Goal: Navigation & Orientation: Find specific page/section

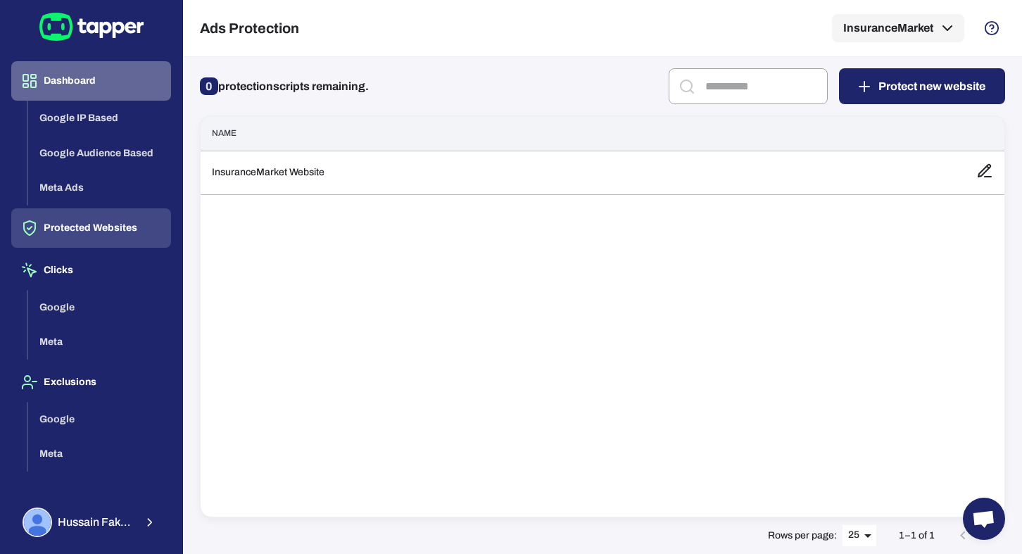
click at [66, 86] on button "Dashboard" at bounding box center [91, 80] width 160 height 39
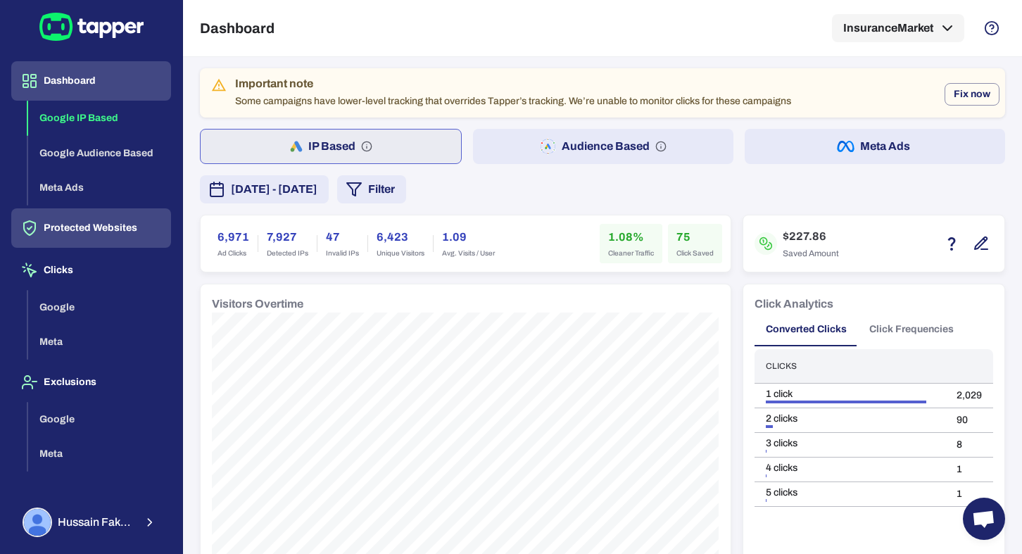
click at [76, 231] on button "Protected Websites" at bounding box center [91, 227] width 160 height 39
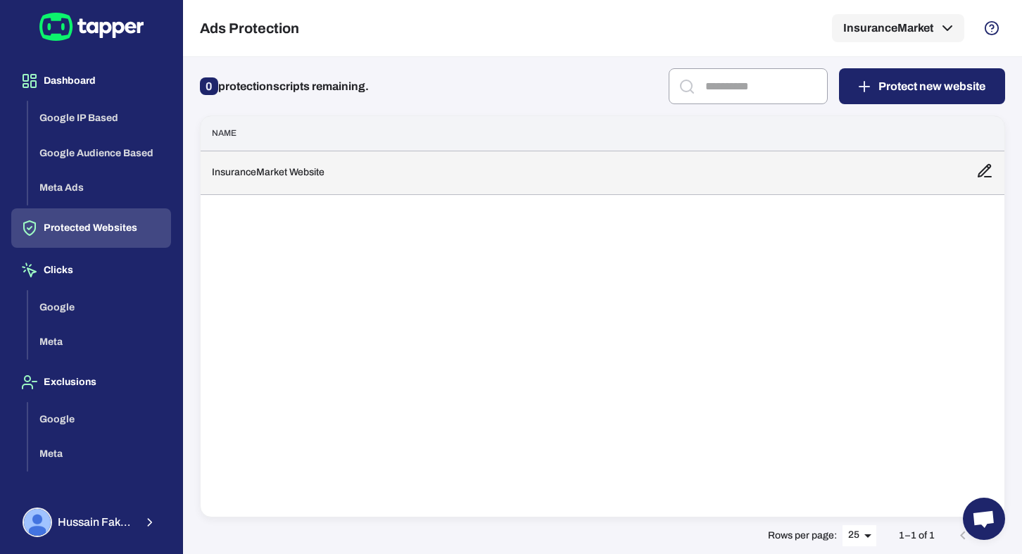
click at [267, 186] on td "InsuranceMarket Website" at bounding box center [583, 173] width 764 height 44
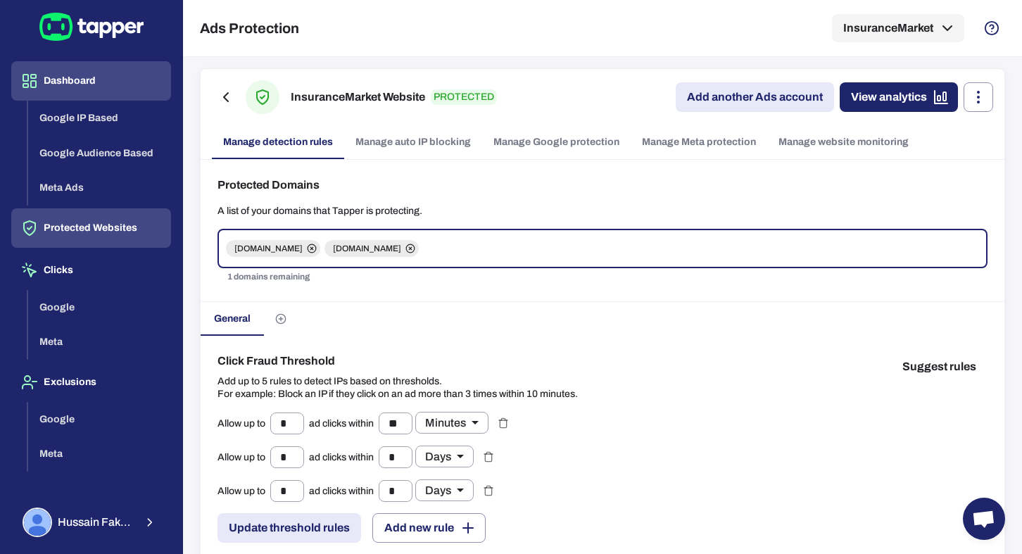
click at [103, 82] on button "Dashboard" at bounding box center [91, 80] width 160 height 39
